Goal: Task Accomplishment & Management: Use online tool/utility

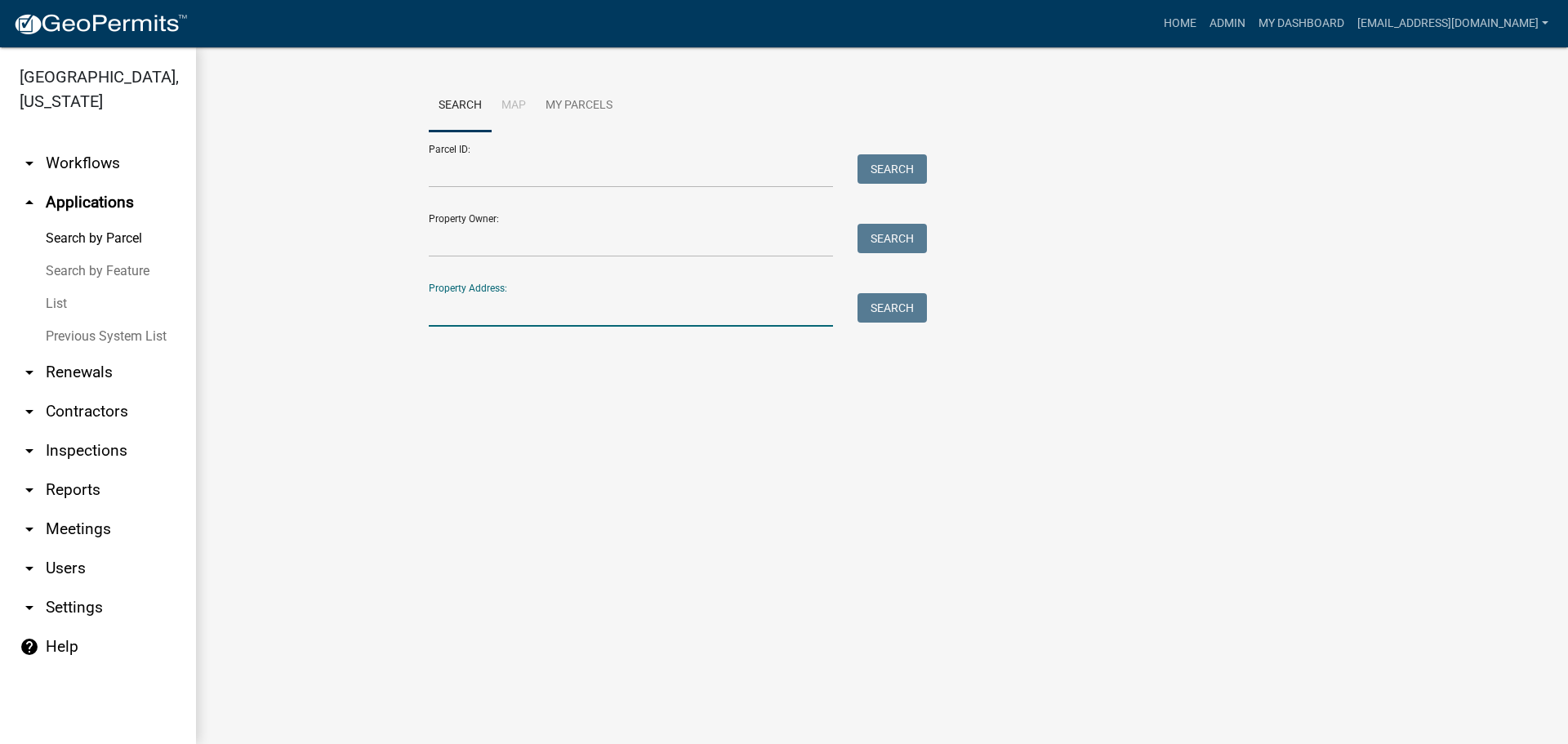
click at [487, 307] on input "Property Address:" at bounding box center [630, 310] width 404 height 34
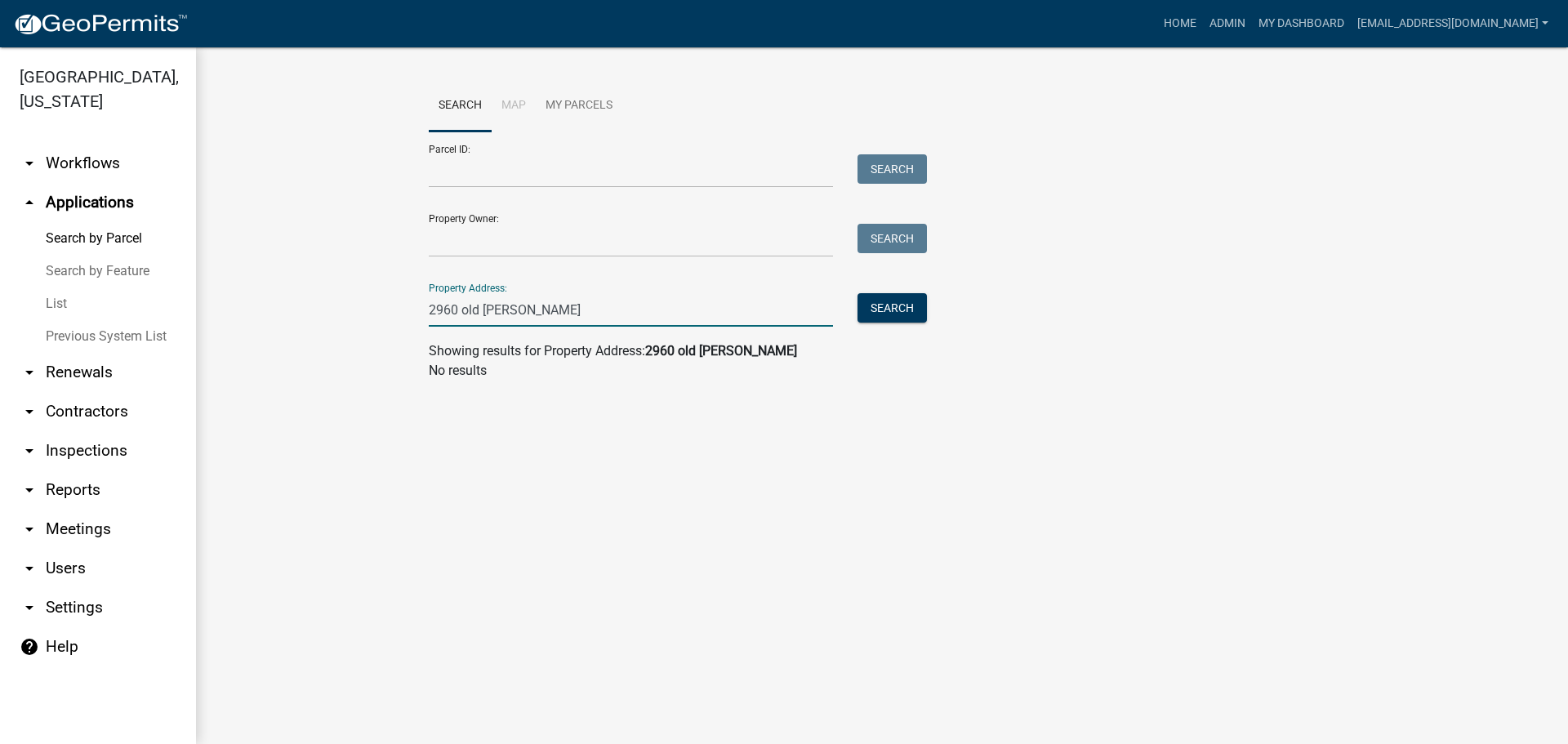
drag, startPoint x: 460, startPoint y: 309, endPoint x: 405, endPoint y: 308, distance: 55.0
click at [405, 308] on wm-workflow-application-search-view "Search Map My Parcels Parcel ID: Search Property Owner: Search Property Address…" at bounding box center [881, 237] width 1307 height 314
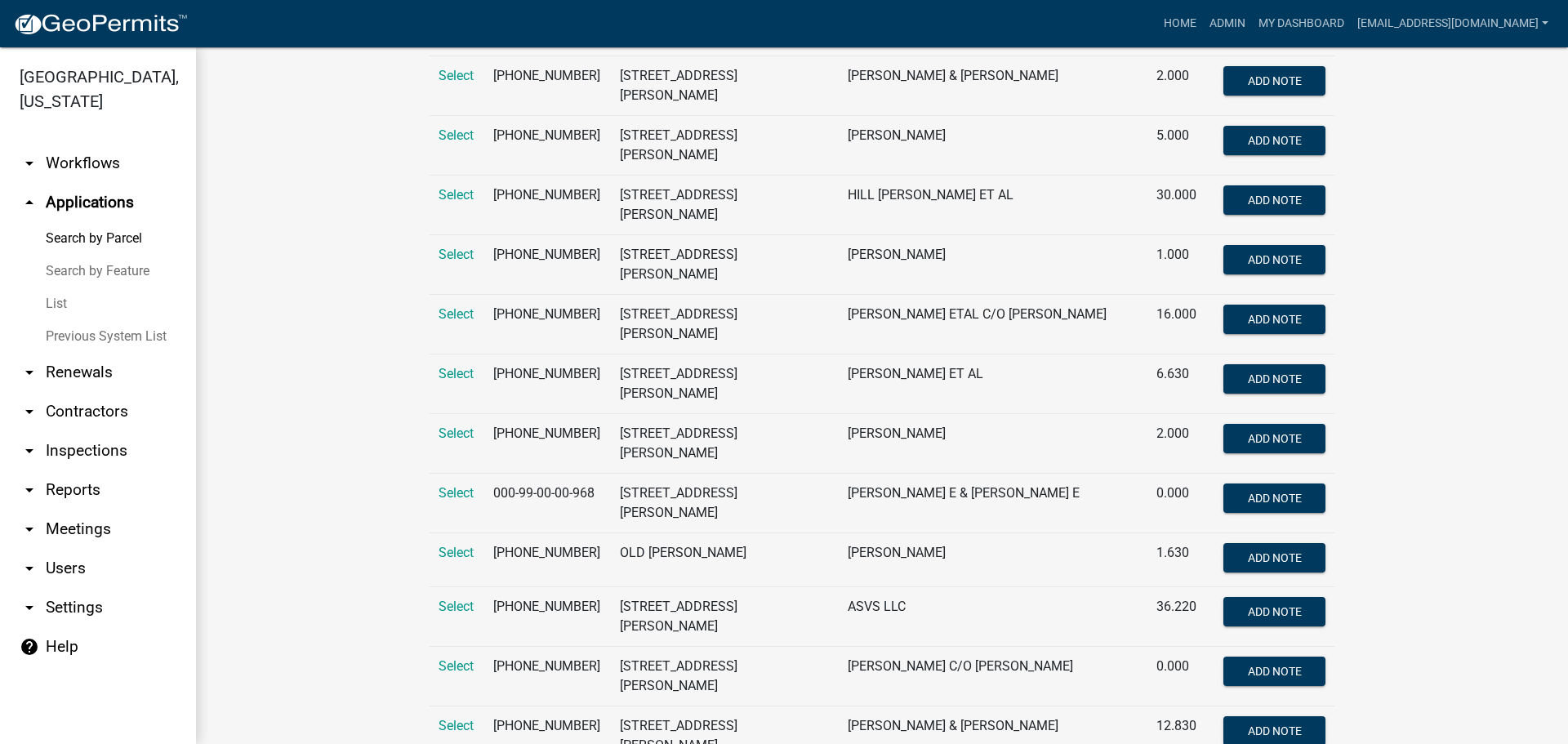
scroll to position [4575, 0]
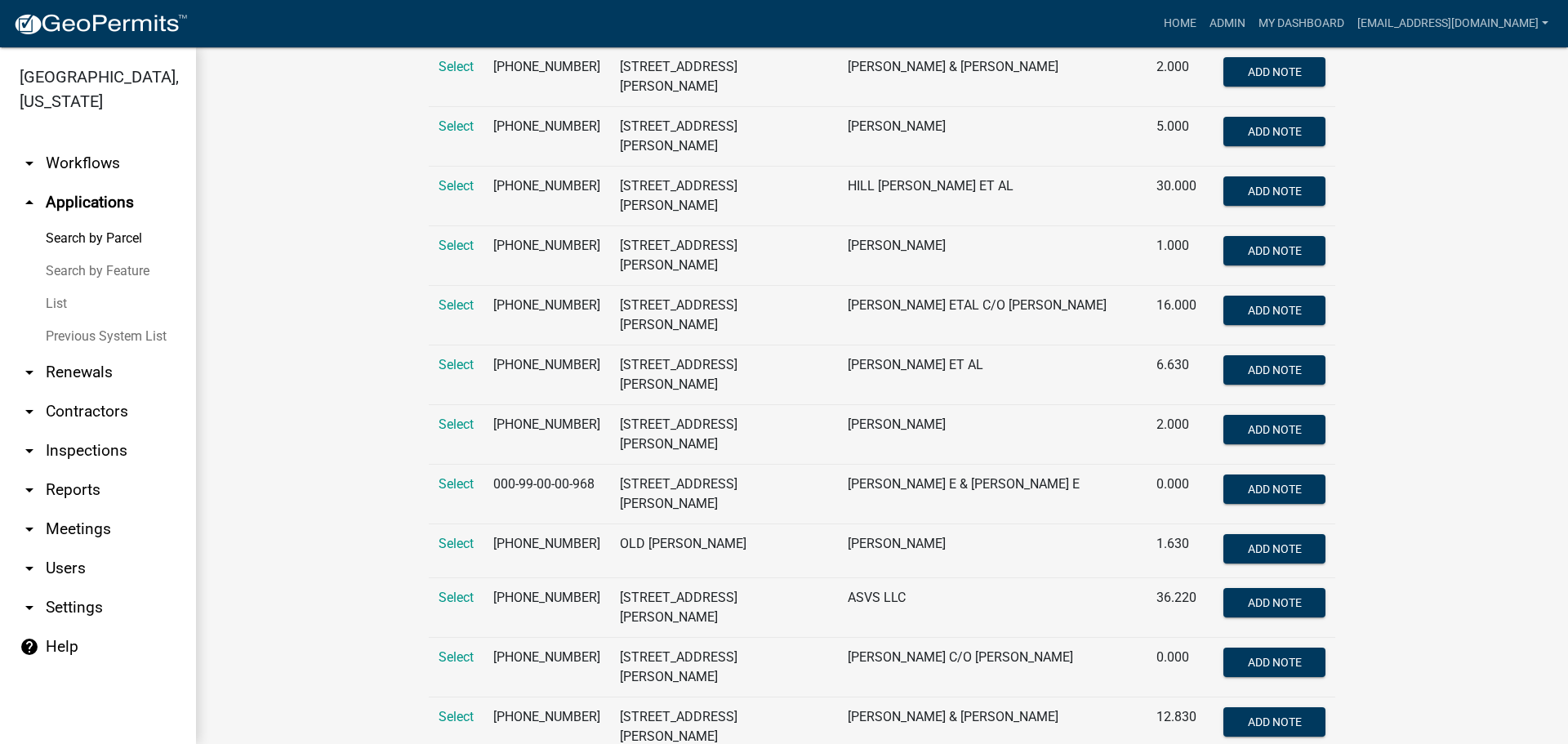
type input "old [PERSON_NAME]"
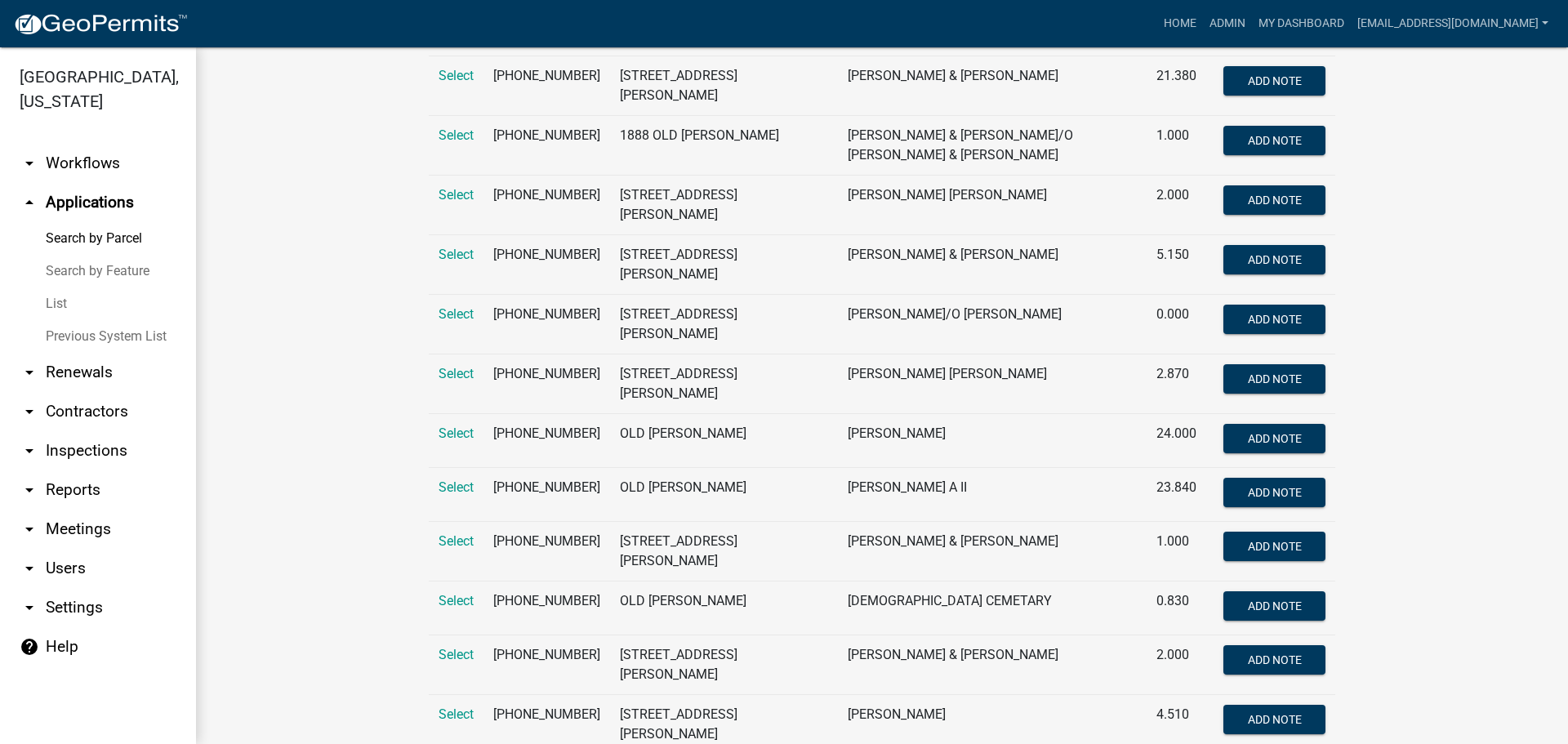
scroll to position [2778, 0]
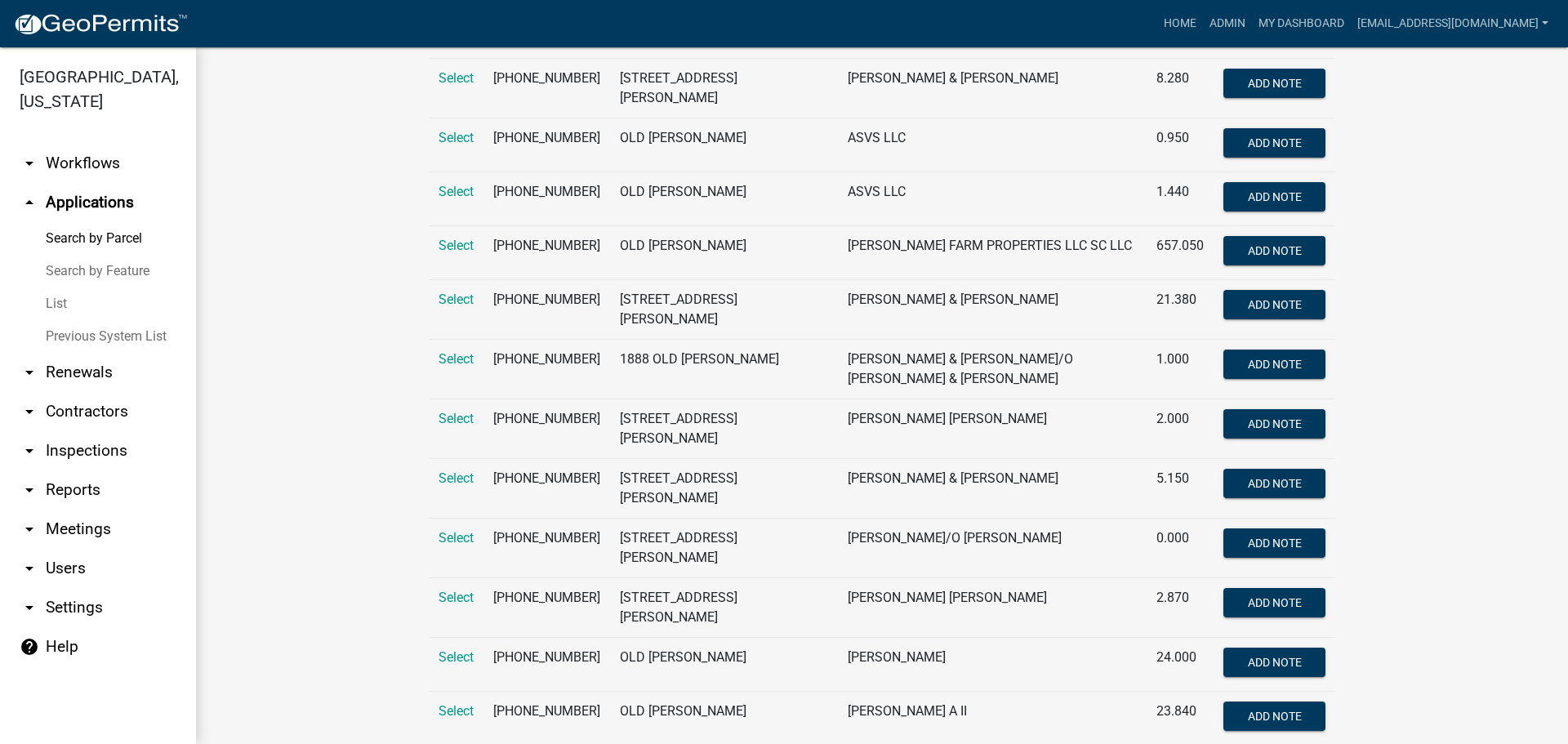
click at [107, 202] on link "arrow_drop_up Applications" at bounding box center [97, 202] width 196 height 39
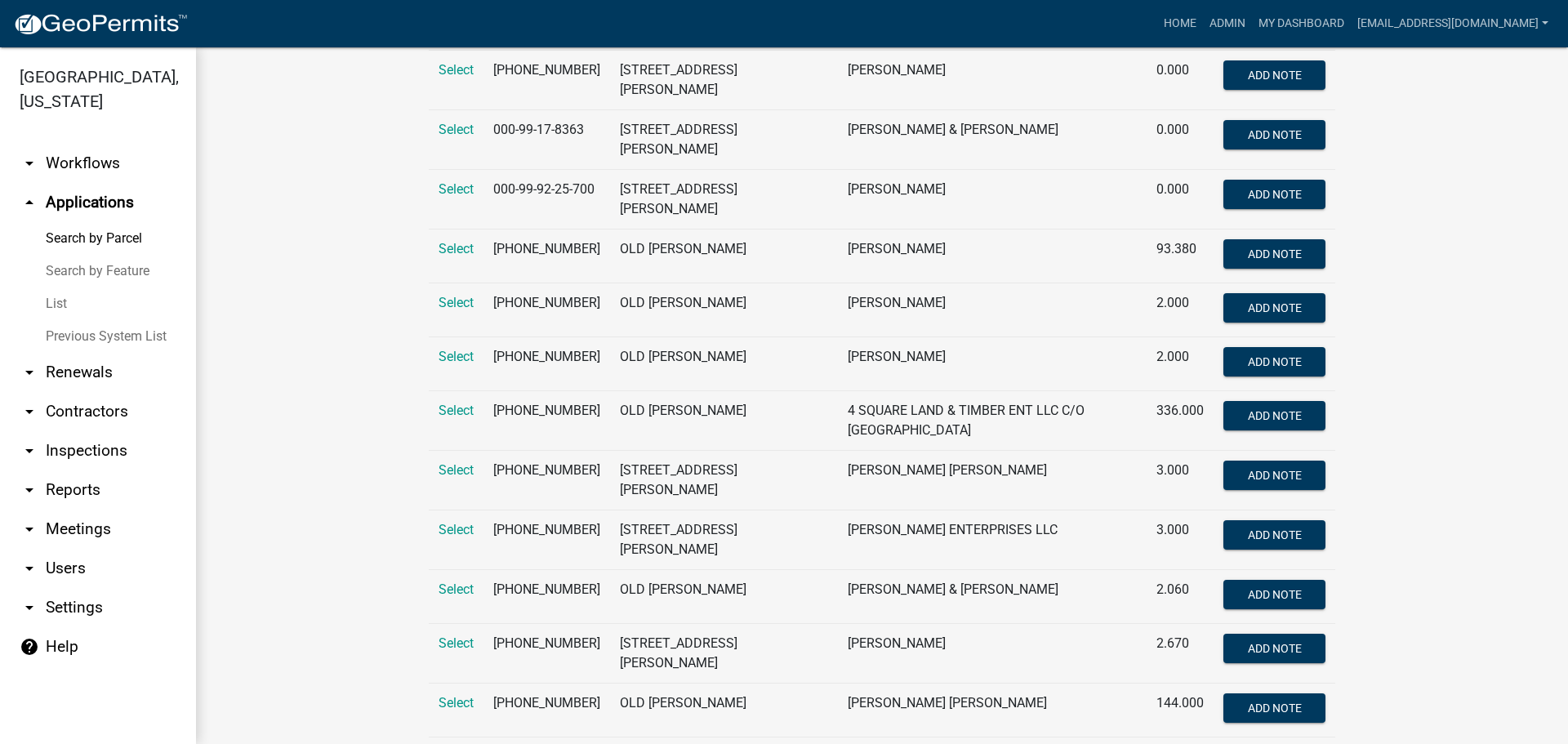
scroll to position [980, 0]
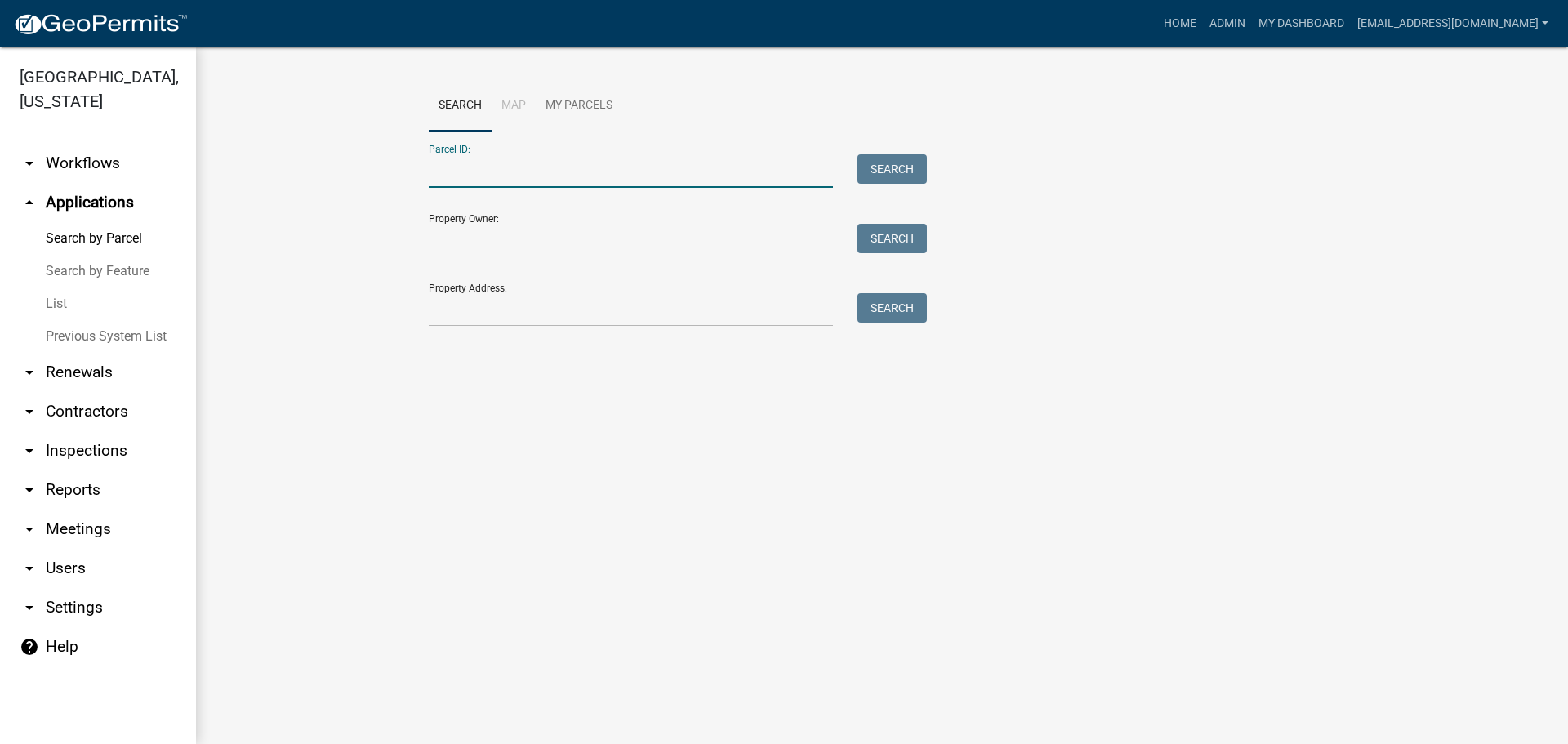
click at [532, 174] on input "Parcel ID:" at bounding box center [630, 170] width 404 height 34
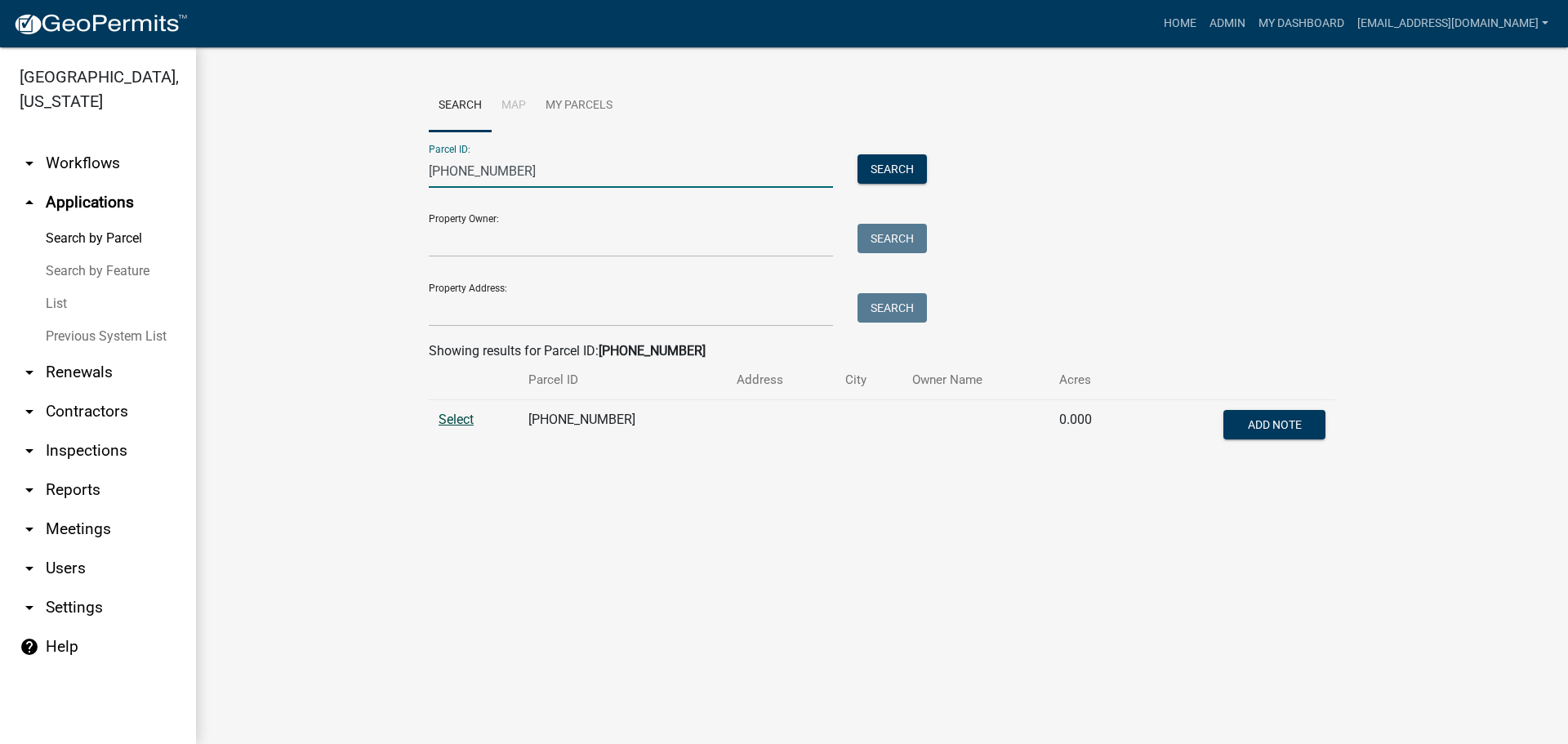
type input "073-00-00-097"
click at [470, 422] on span "Select" at bounding box center [455, 419] width 35 height 16
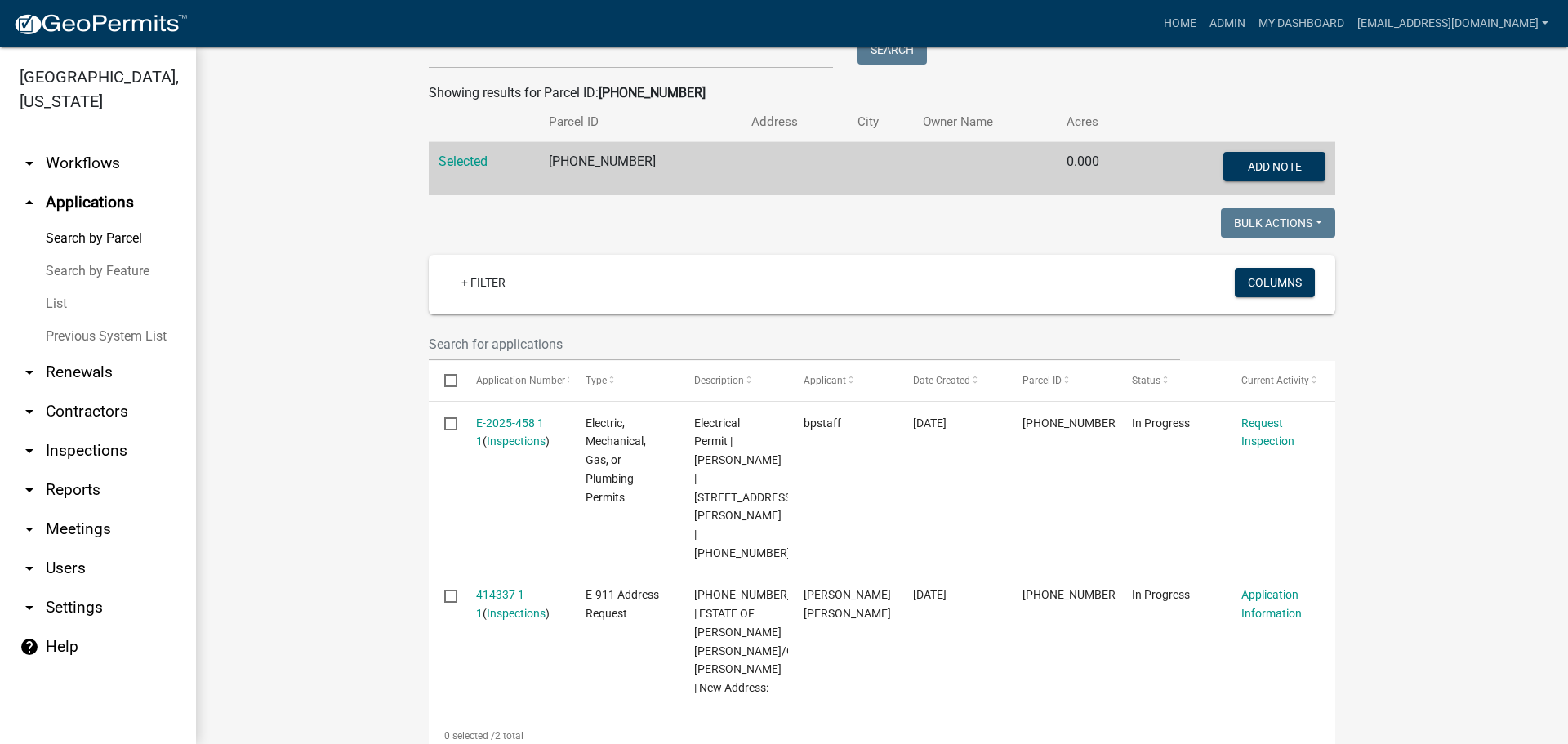
scroll to position [257, 0]
drag, startPoint x: 549, startPoint y: 160, endPoint x: 663, endPoint y: 158, distance: 114.0
click at [663, 158] on td "073-00-00-097" at bounding box center [640, 170] width 202 height 54
click at [721, 159] on div "Copy" at bounding box center [734, 162] width 43 height 25
click at [65, 302] on link "List" at bounding box center [97, 304] width 196 height 33
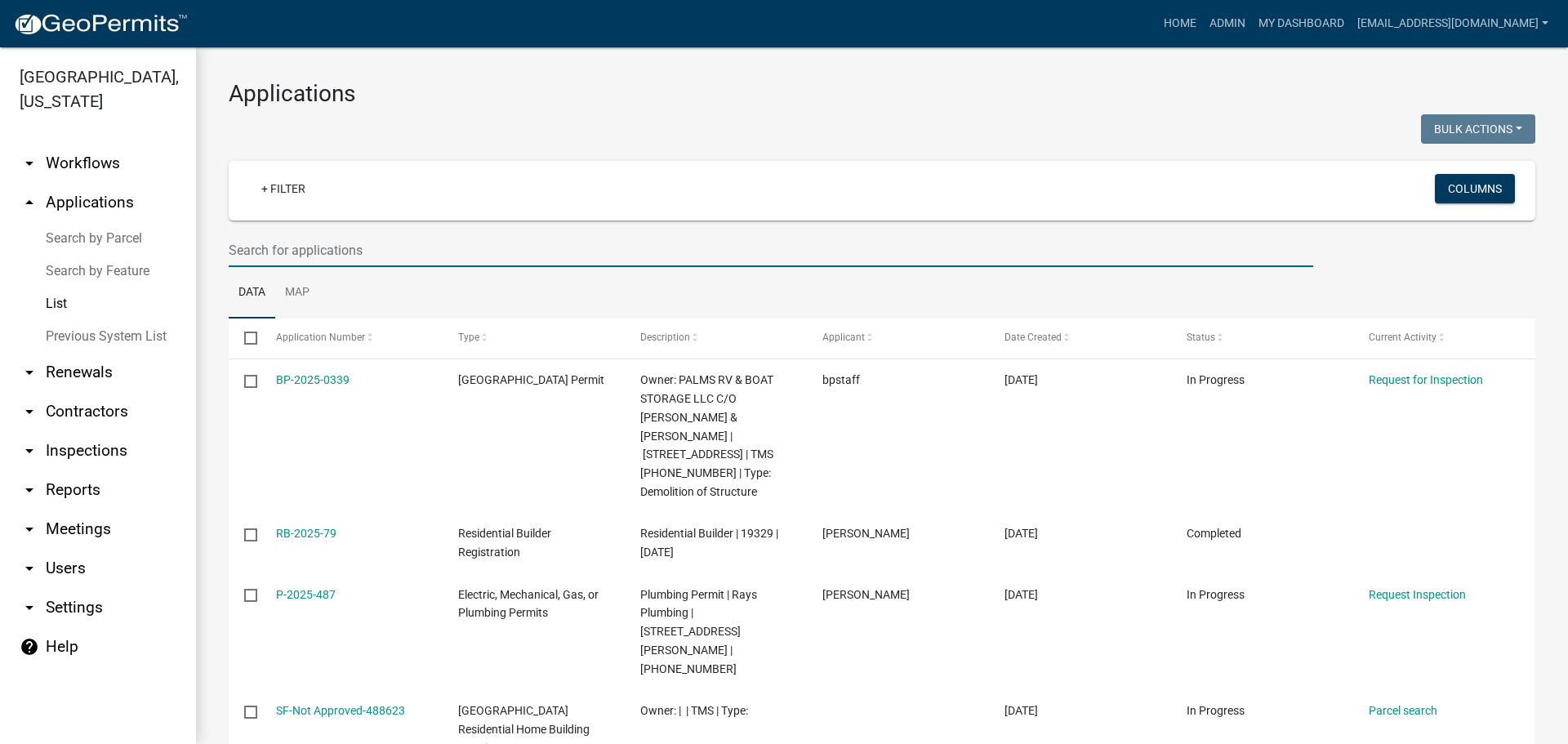
click at [419, 248] on input "text" at bounding box center [771, 250] width 1085 height 34
paste input "073-00-00-097"
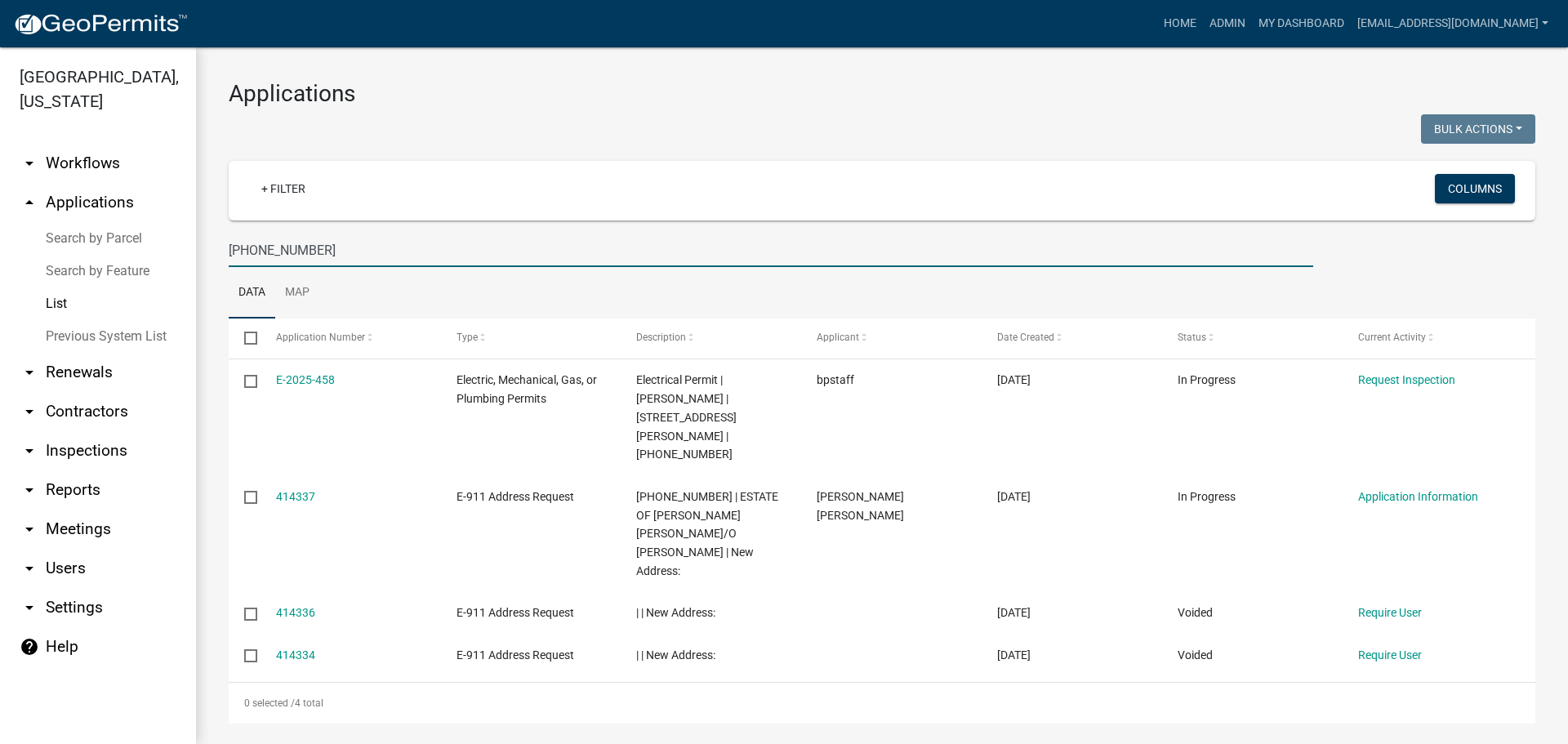
drag, startPoint x: 328, startPoint y: 247, endPoint x: 198, endPoint y: 246, distance: 130.0
click at [198, 246] on div "Applications Bulk Actions Void Expire Lock Withdraw + Filter Columns 073-00-00-…" at bounding box center [881, 401] width 1372 height 709
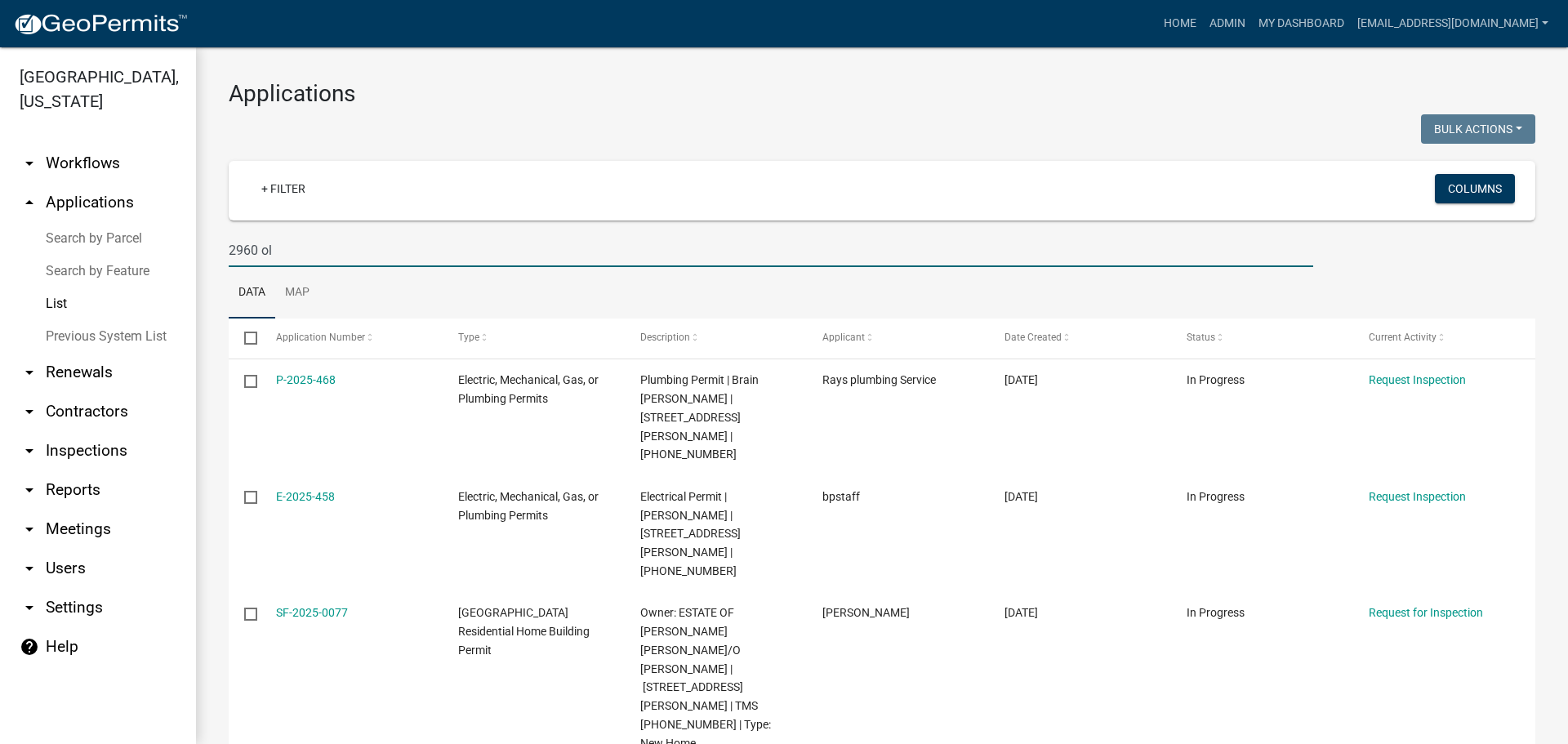
type input "2960 old"
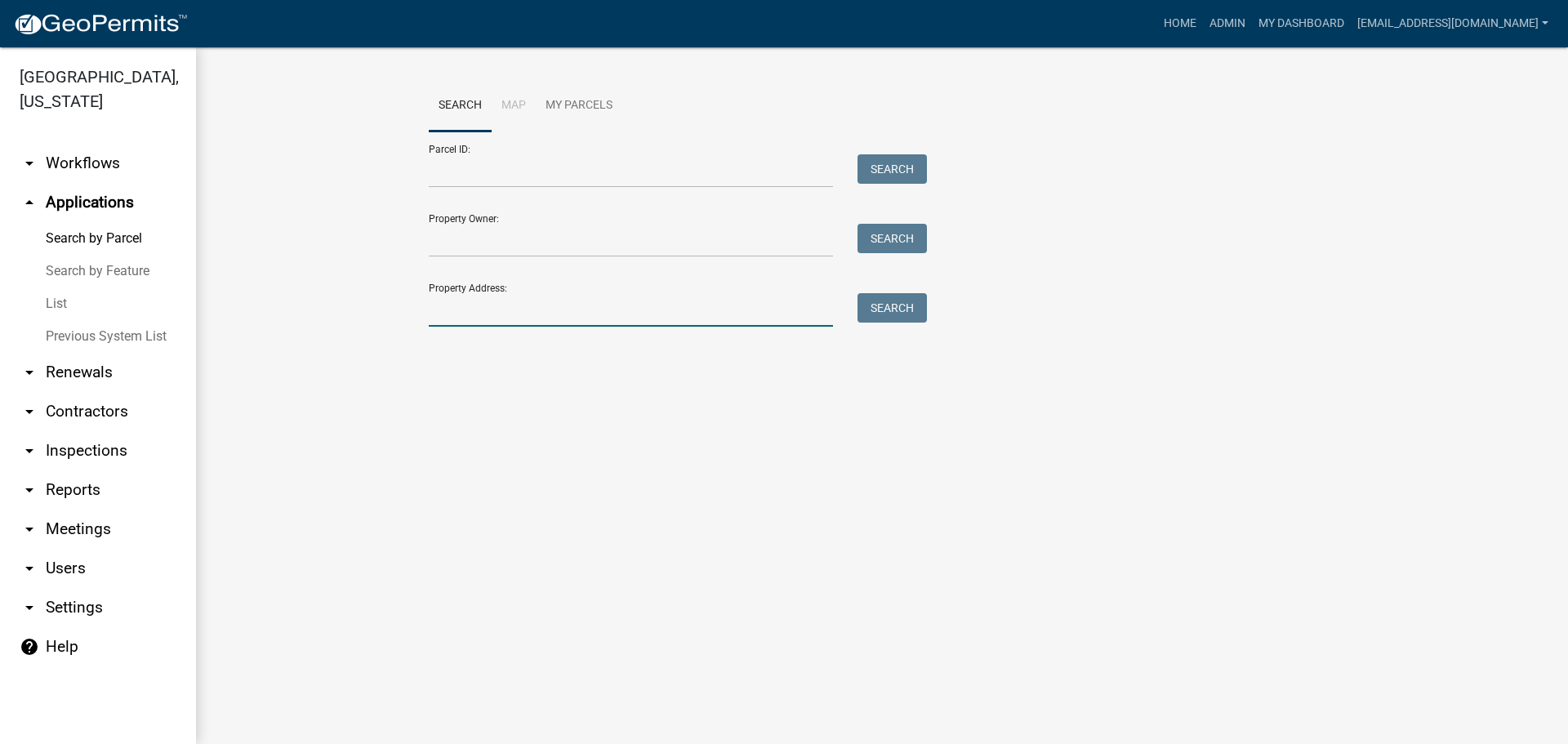
click at [499, 312] on input "Property Address:" at bounding box center [630, 310] width 404 height 34
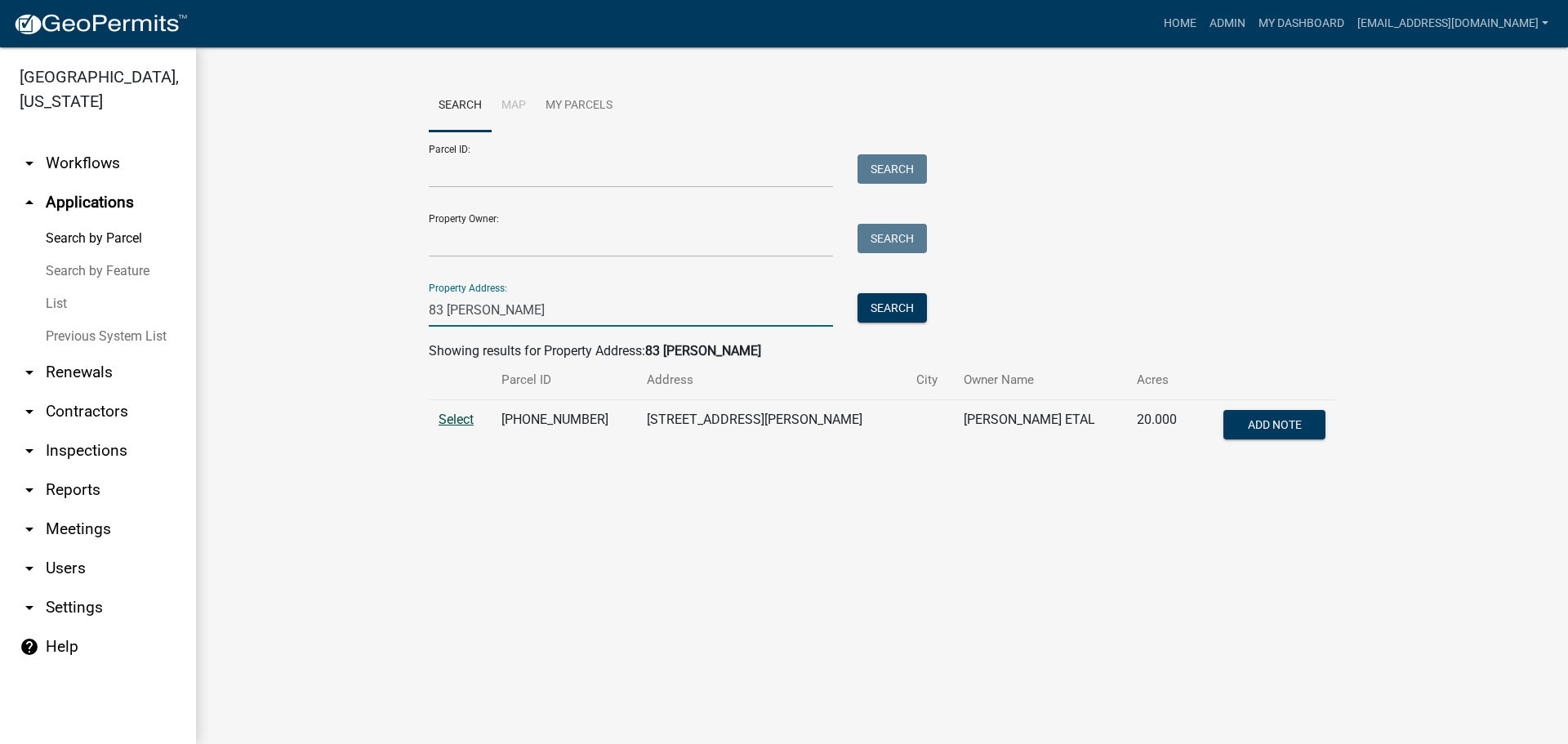
type input "83 corbin"
click at [442, 422] on span "Select" at bounding box center [455, 419] width 35 height 16
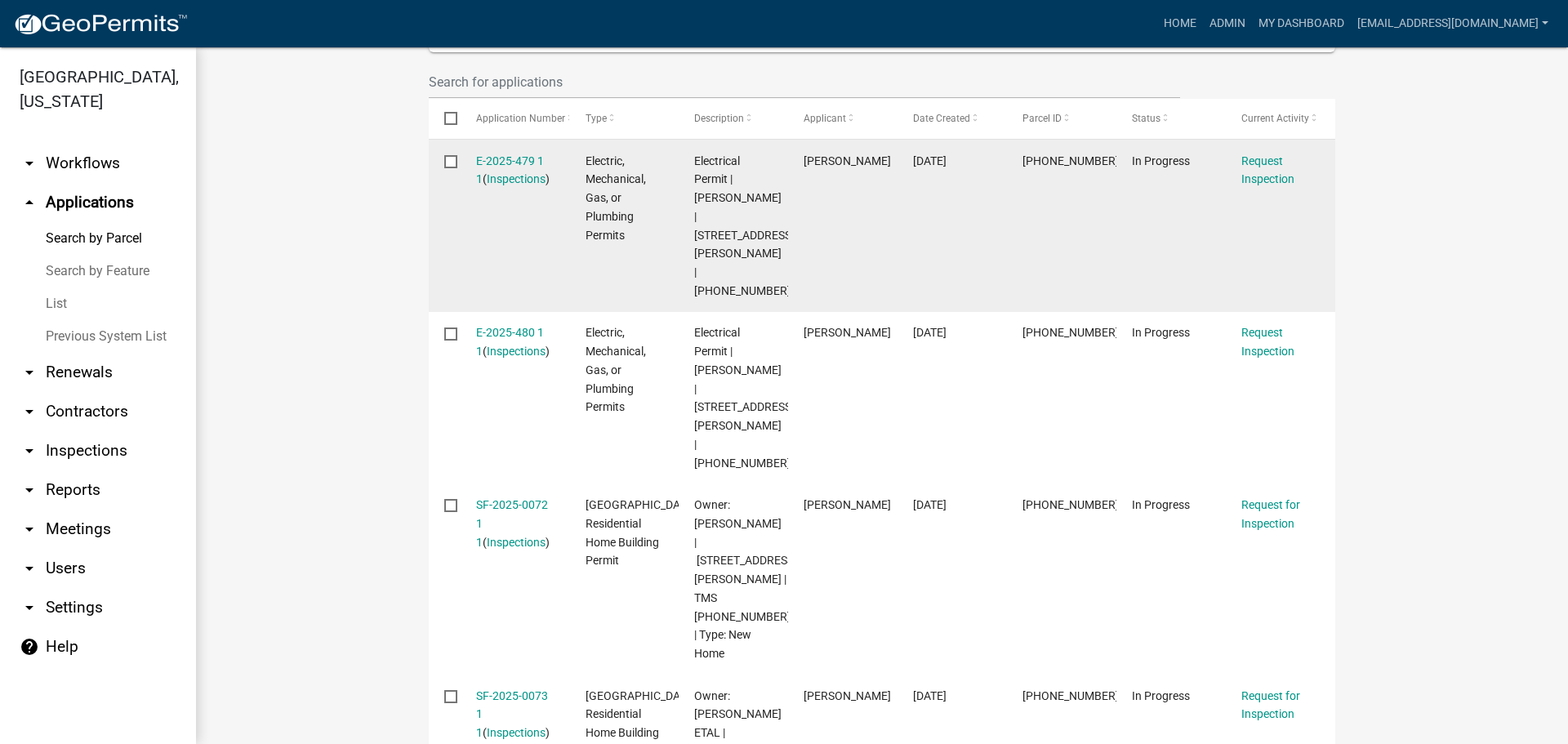
scroll to position [572, 0]
